Goal: Task Accomplishment & Management: Manage account settings

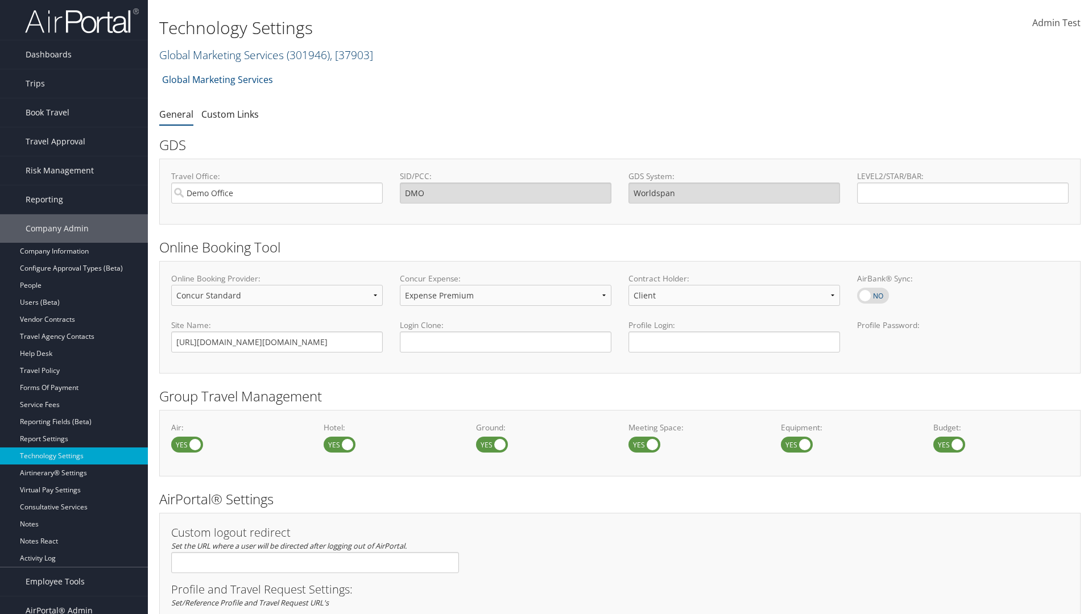
click at [220, 55] on link "Global Marketing Services ( 301946 ) , [ 37903 ]" at bounding box center [266, 54] width 214 height 15
click at [234, 76] on input "search" at bounding box center [235, 75] width 150 height 21
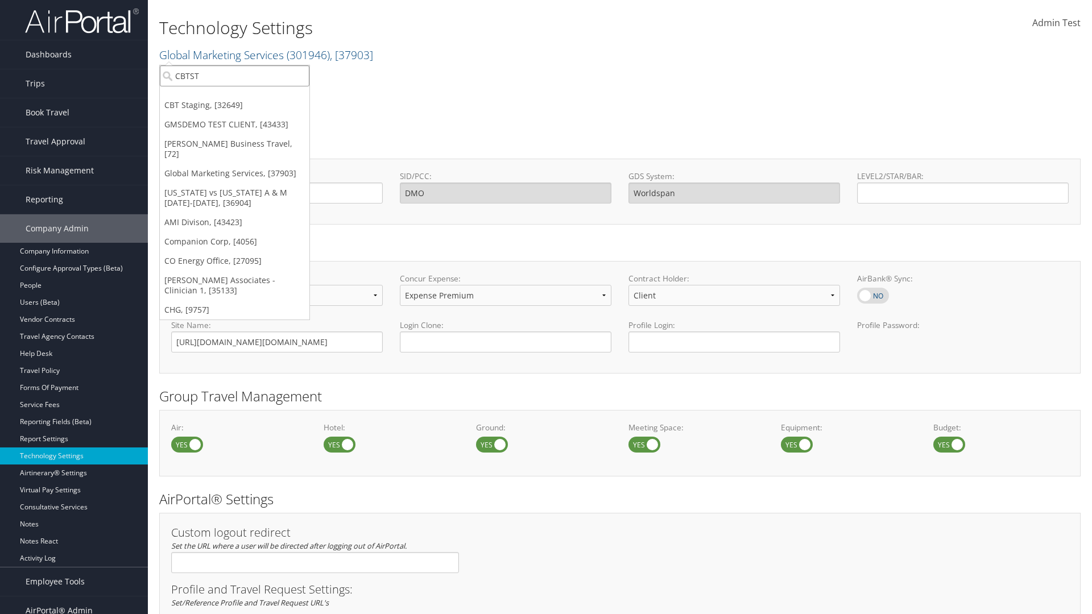
type input "CBTSTG"
click at [234, 97] on div "CBT Staging (CBTSTG), [32649]" at bounding box center [235, 97] width 162 height 10
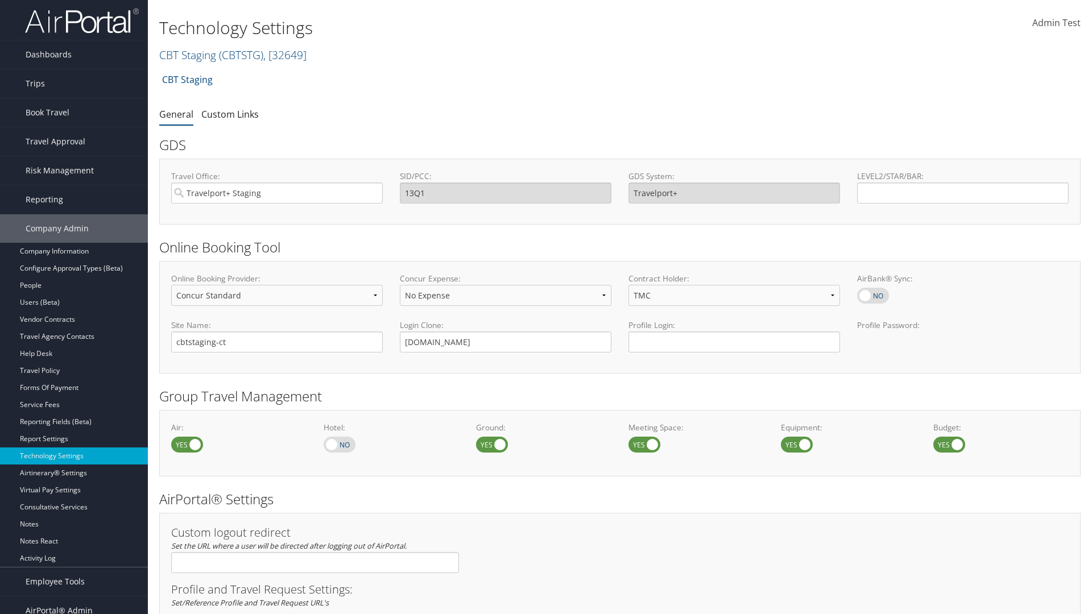
select select "4"
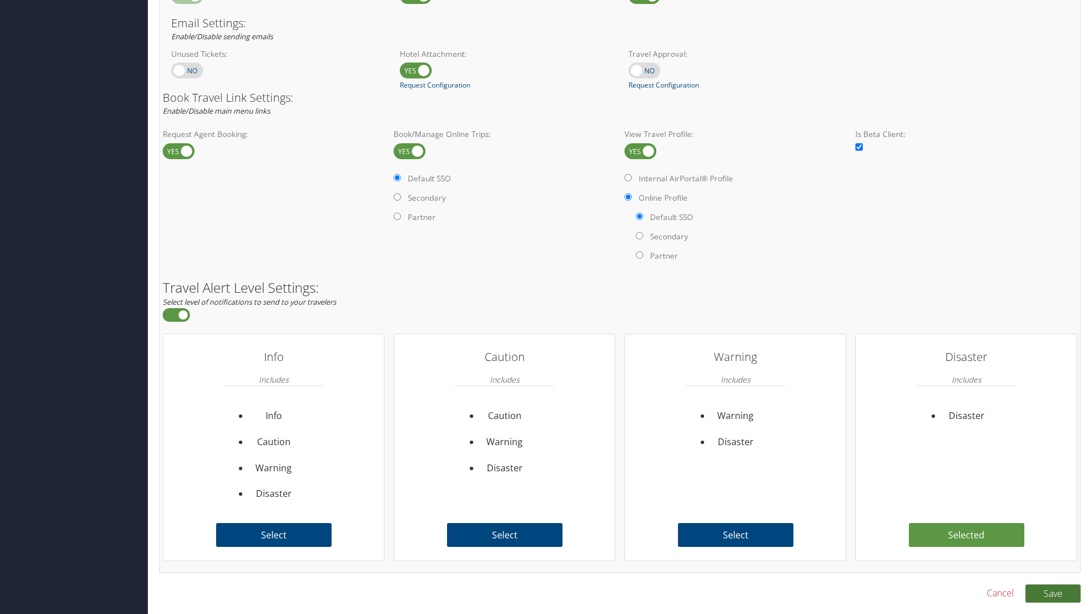
click at [1053, 593] on button "Save" at bounding box center [1053, 594] width 55 height 18
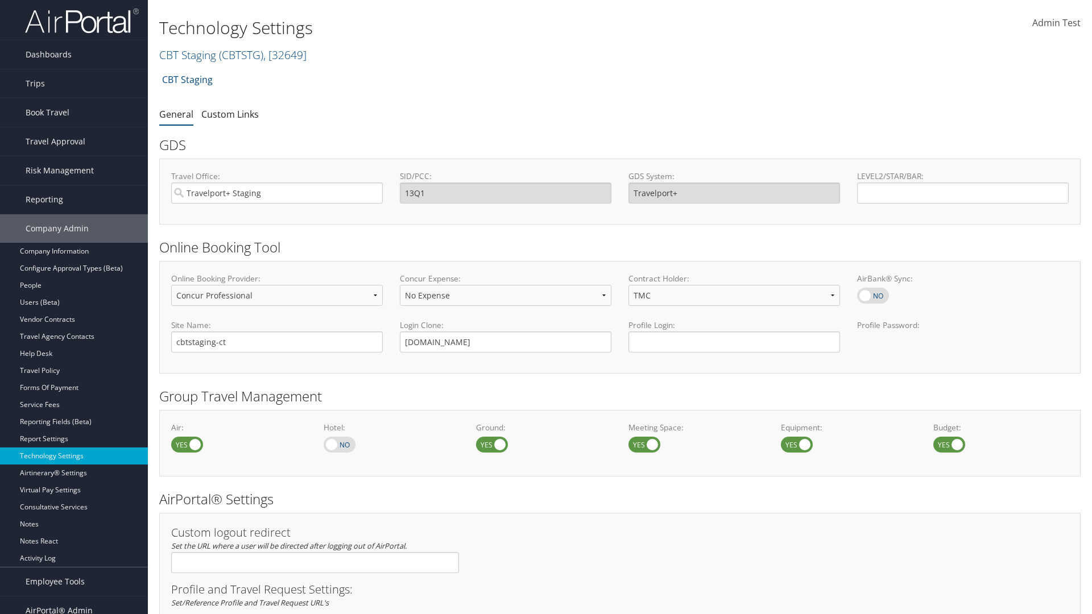
select select "4"
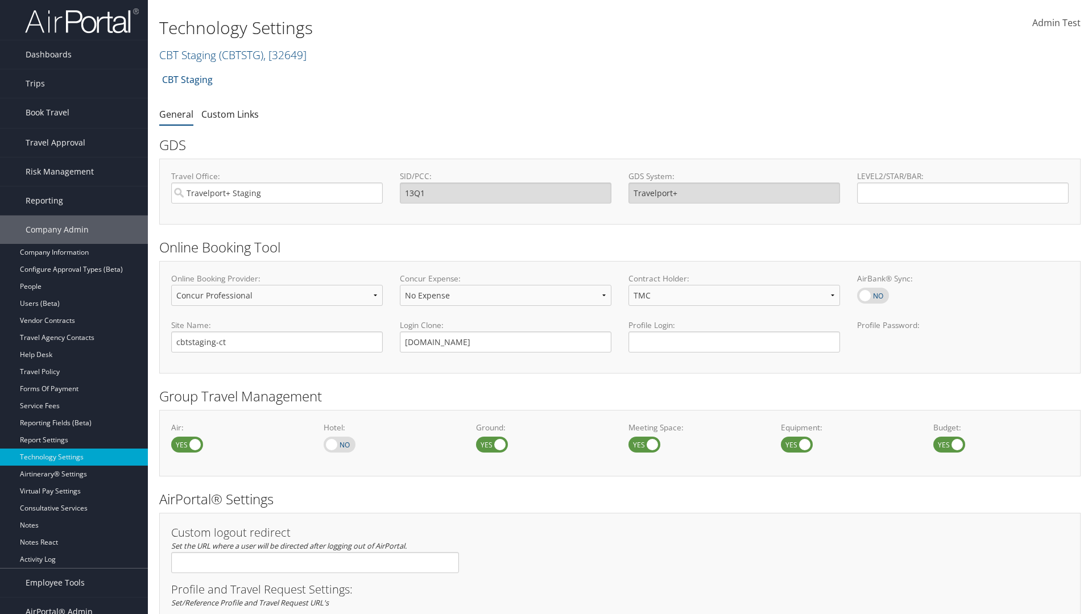
click at [74, 161] on link "Book/Manage Online Trips" at bounding box center [74, 169] width 148 height 17
